Goal: Understand process/instructions

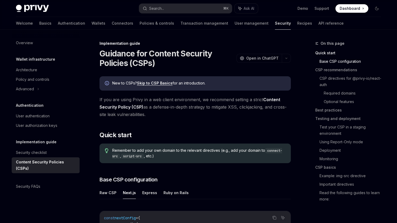
scroll to position [151, 0]
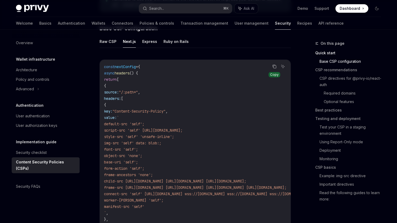
click at [274, 66] on icon "Copy the contents from the code block" at bounding box center [274, 67] width 3 height 3
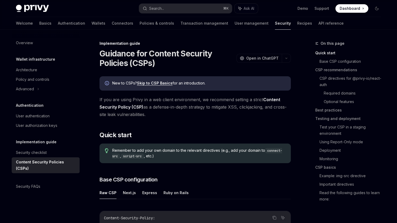
scroll to position [125, 0]
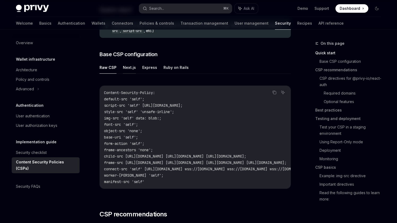
click at [128, 67] on button "Next.js" at bounding box center [129, 67] width 13 height 12
type textarea "*"
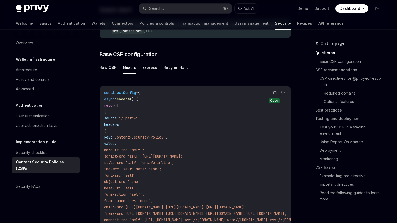
click at [275, 92] on icon "Copy the contents from the code block" at bounding box center [274, 92] width 4 height 4
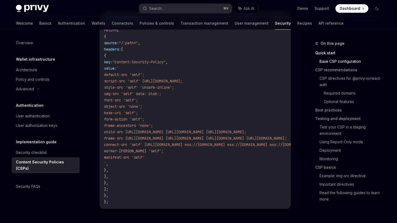
scroll to position [207, 0]
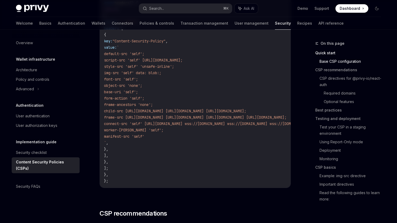
scroll to position [306, 0]
